Goal: Information Seeking & Learning: Learn about a topic

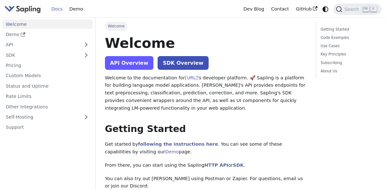
click at [129, 65] on link "API Overview" at bounding box center [129, 63] width 48 height 14
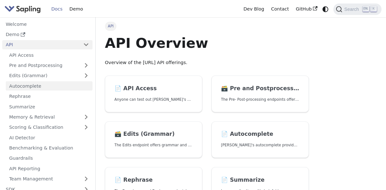
click at [36, 82] on link "Autocomplete" at bounding box center [49, 85] width 87 height 9
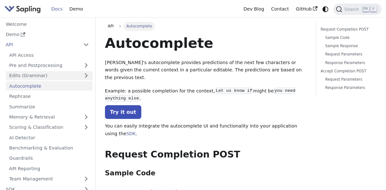
click at [37, 76] on link "Edits (Grammar)" at bounding box center [49, 75] width 87 height 9
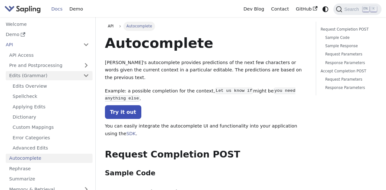
click at [37, 76] on link "Edits (Grammar)" at bounding box center [49, 75] width 87 height 9
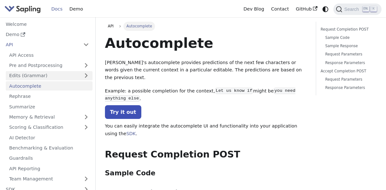
click at [88, 75] on link "Edits (Grammar)" at bounding box center [49, 75] width 87 height 9
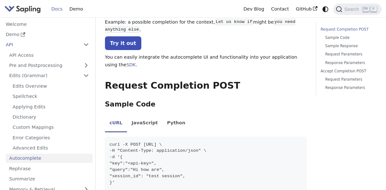
scroll to position [69, 0]
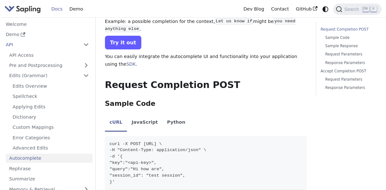
click at [120, 41] on link "Try it out" at bounding box center [123, 43] width 36 height 14
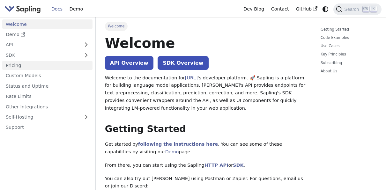
click at [20, 67] on link "Pricing" at bounding box center [47, 65] width 90 height 9
